Goal: Find specific page/section: Find specific page/section

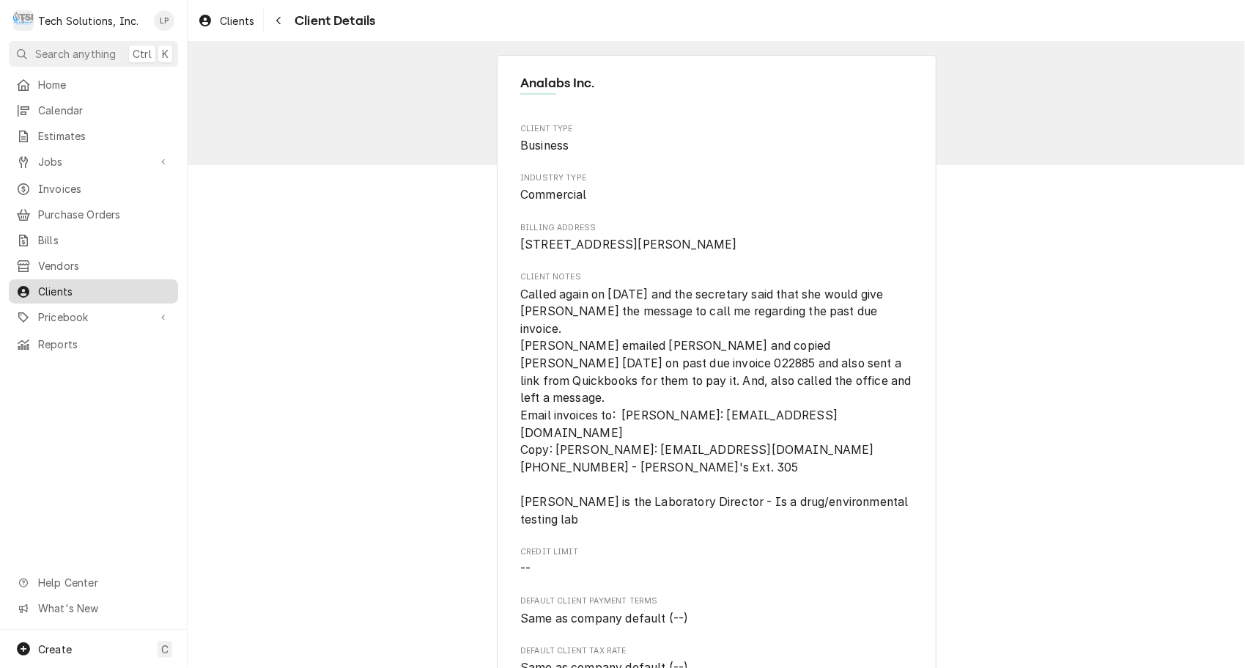
click at [65, 284] on span "Clients" at bounding box center [104, 291] width 133 height 15
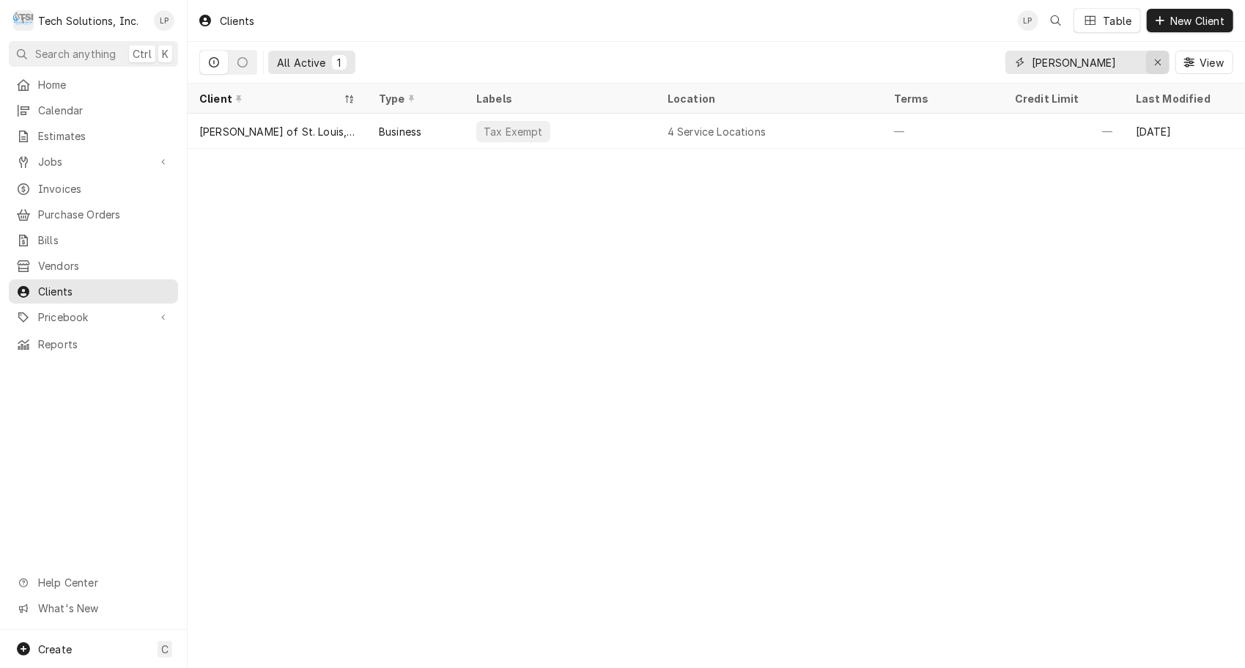
click at [1156, 64] on icon "Erase input" at bounding box center [1158, 62] width 8 height 10
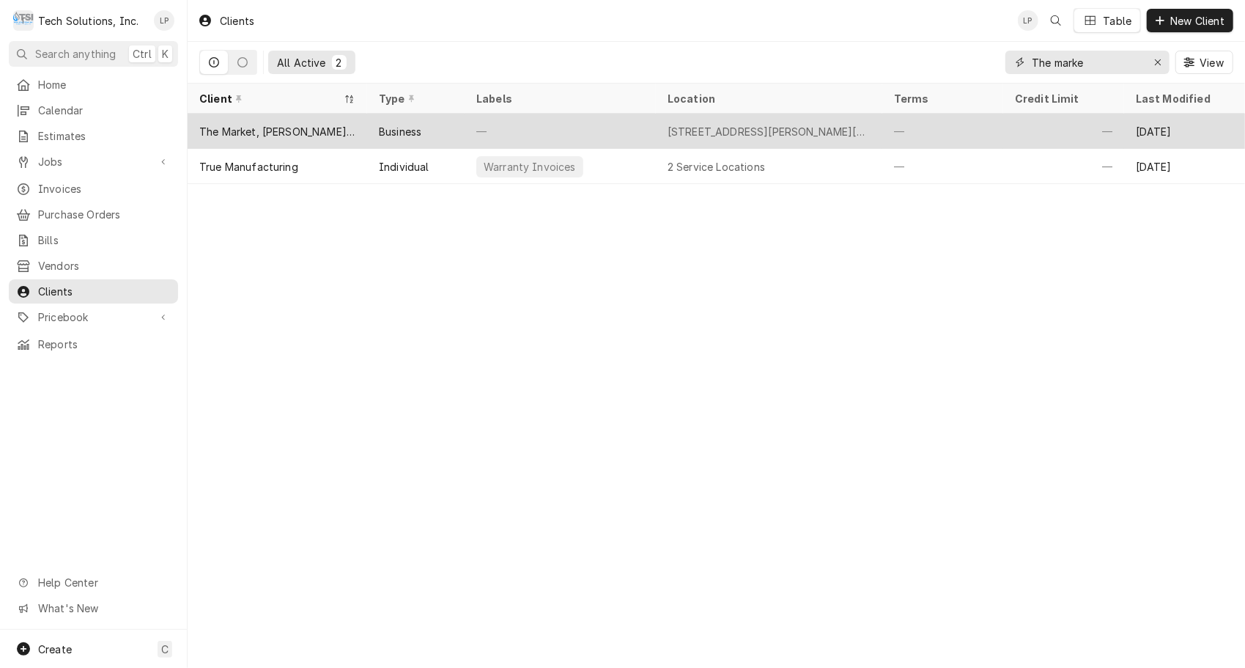
type input "The marke"
click at [643, 122] on div "—" at bounding box center [560, 131] width 191 height 35
